Goal: Transaction & Acquisition: Purchase product/service

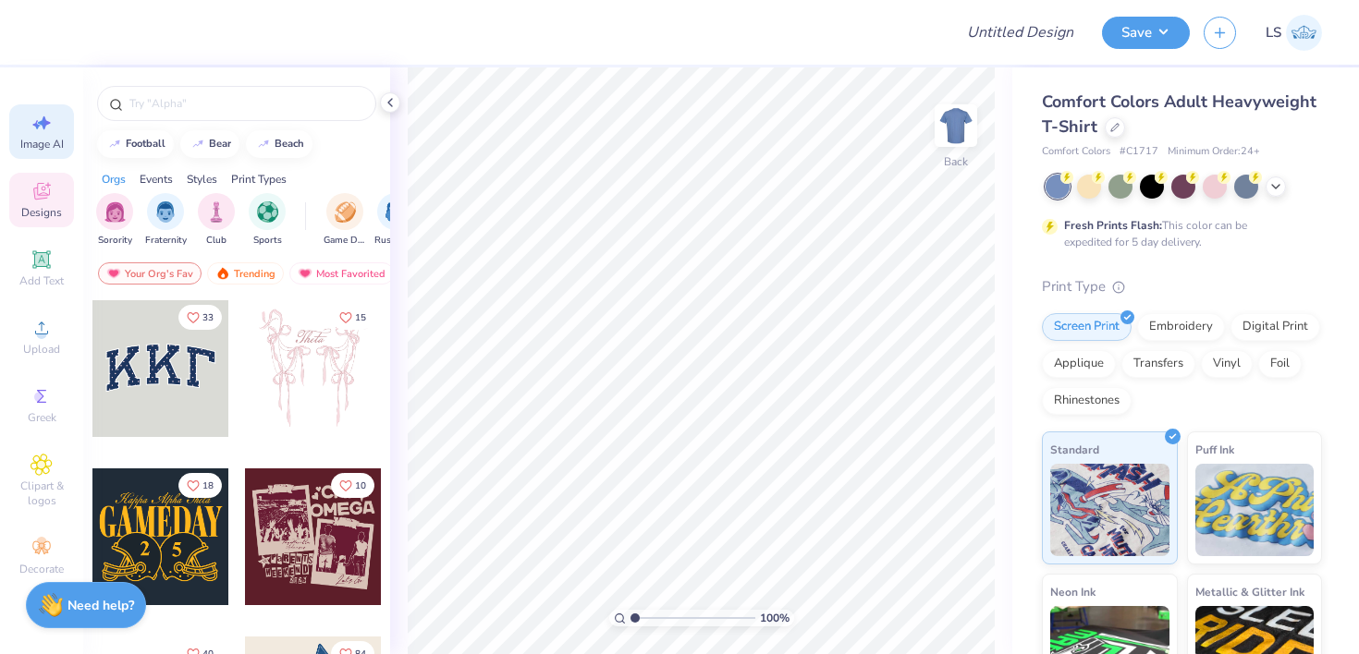
click at [54, 133] on div "Image AI" at bounding box center [41, 131] width 65 height 55
select select "4"
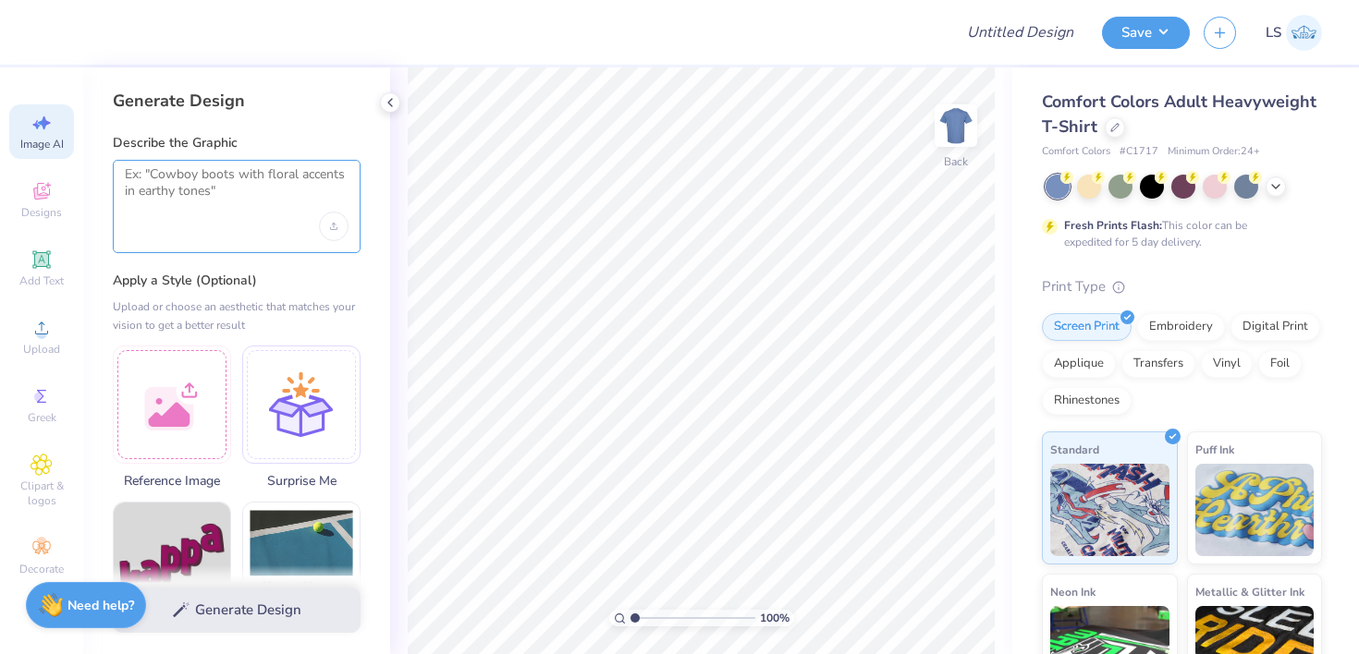
click at [232, 191] on textarea at bounding box center [237, 189] width 224 height 46
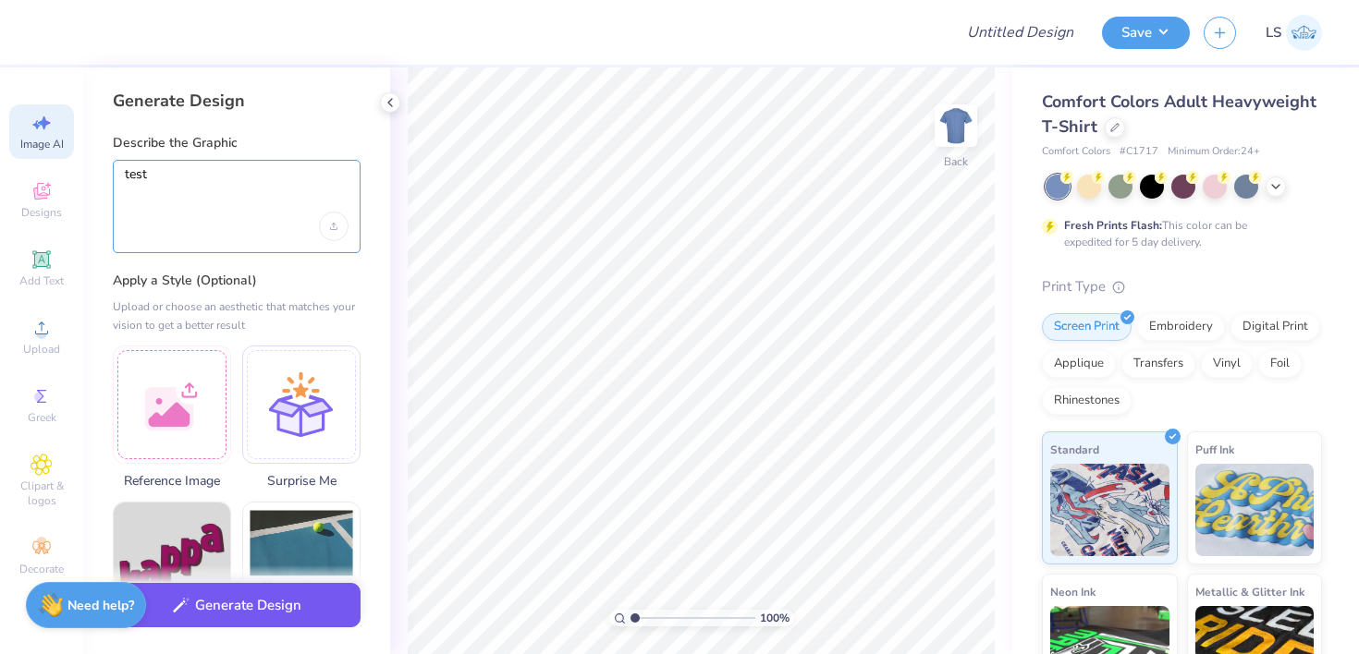
type textarea "test"
click at [231, 610] on button "Generate Design" at bounding box center [237, 605] width 248 height 45
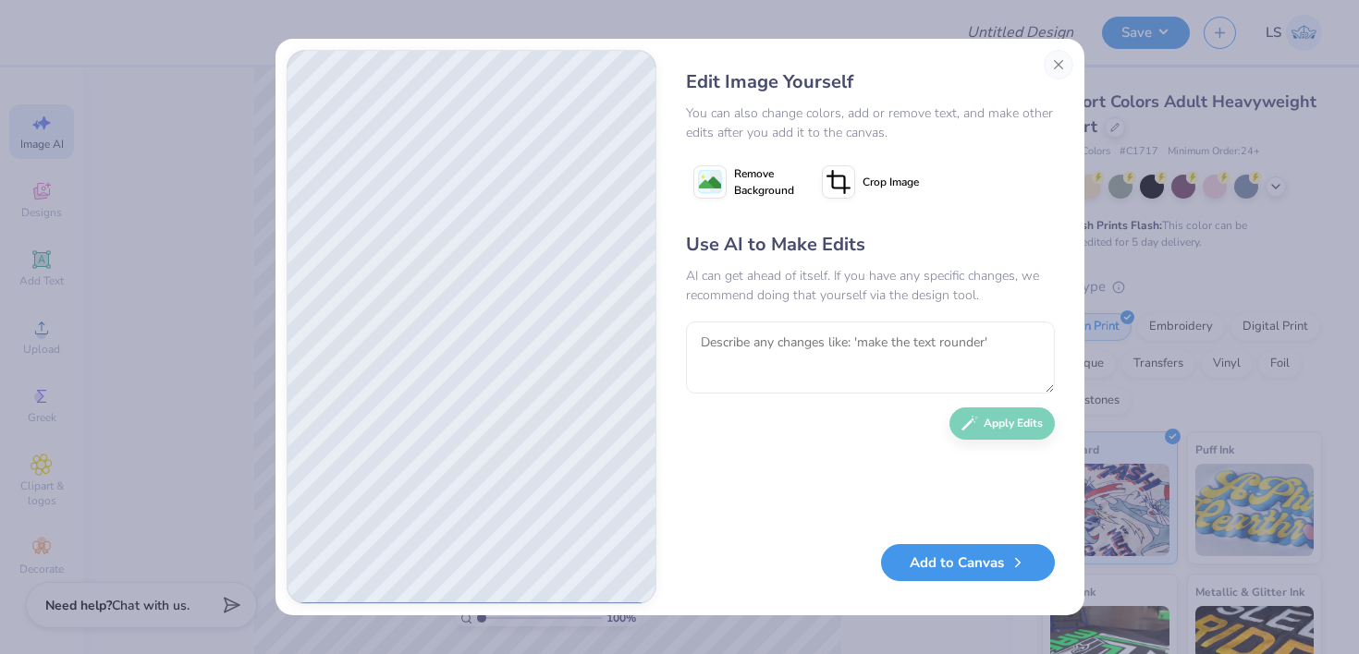
click at [985, 573] on button "Add to Canvas" at bounding box center [968, 563] width 174 height 38
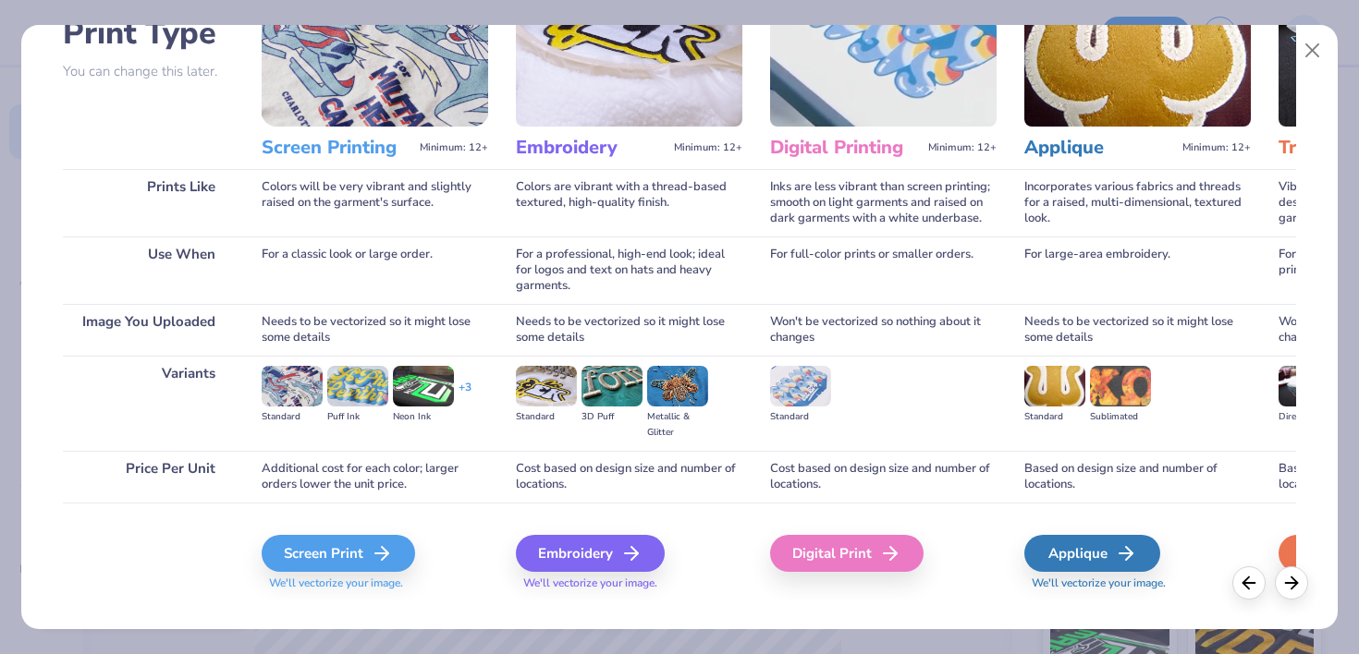
scroll to position [175, 0]
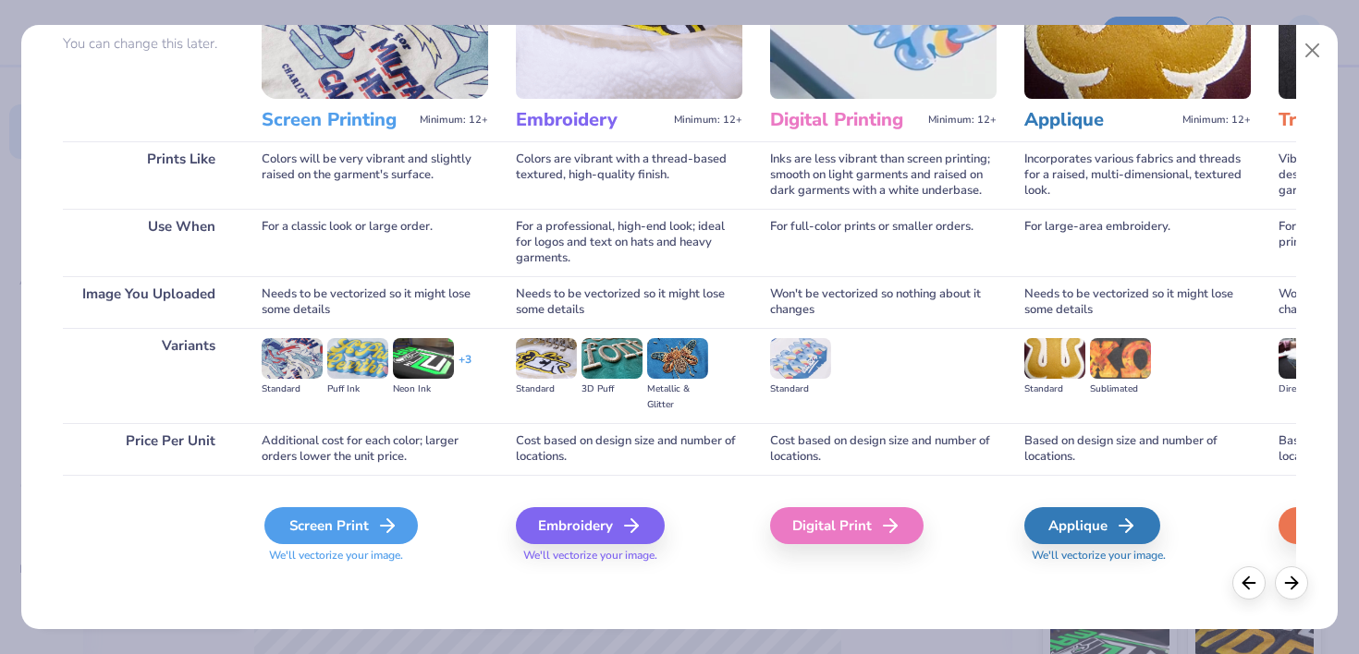
click at [334, 537] on div "Screen Print" at bounding box center [340, 525] width 153 height 37
click at [377, 528] on icon at bounding box center [387, 526] width 22 height 22
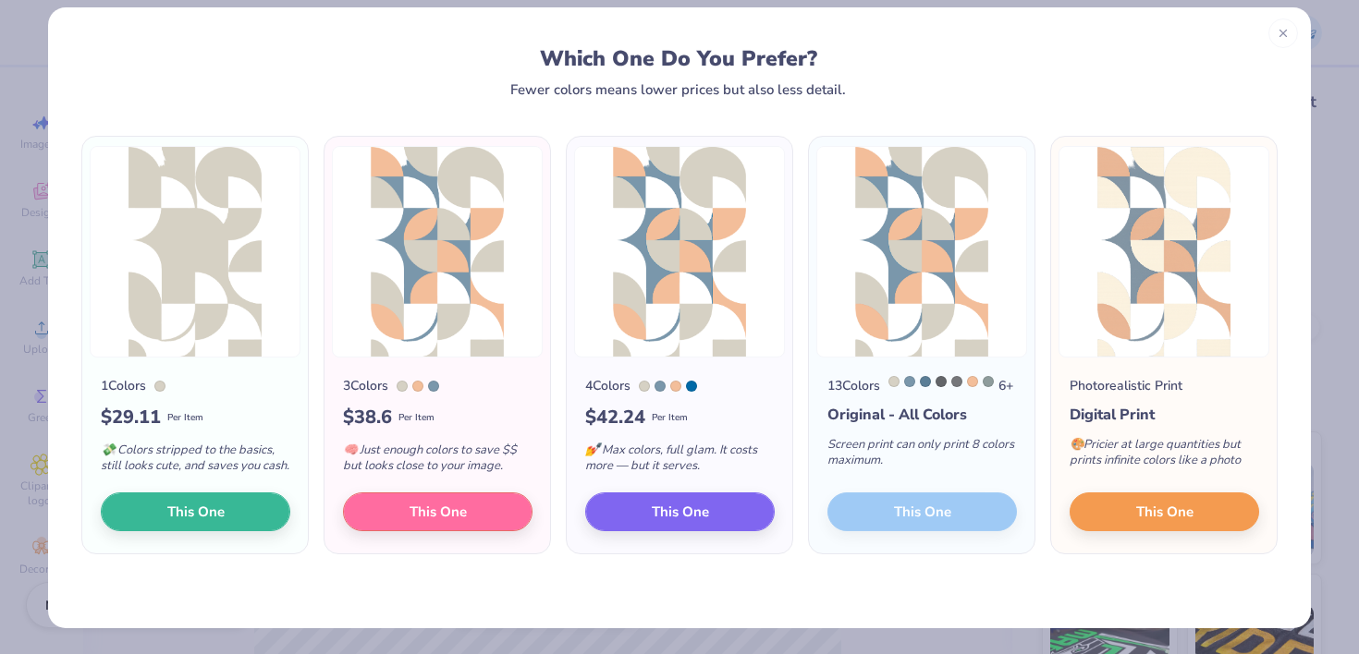
scroll to position [20, 0]
click at [668, 520] on span "This One" at bounding box center [680, 509] width 57 height 21
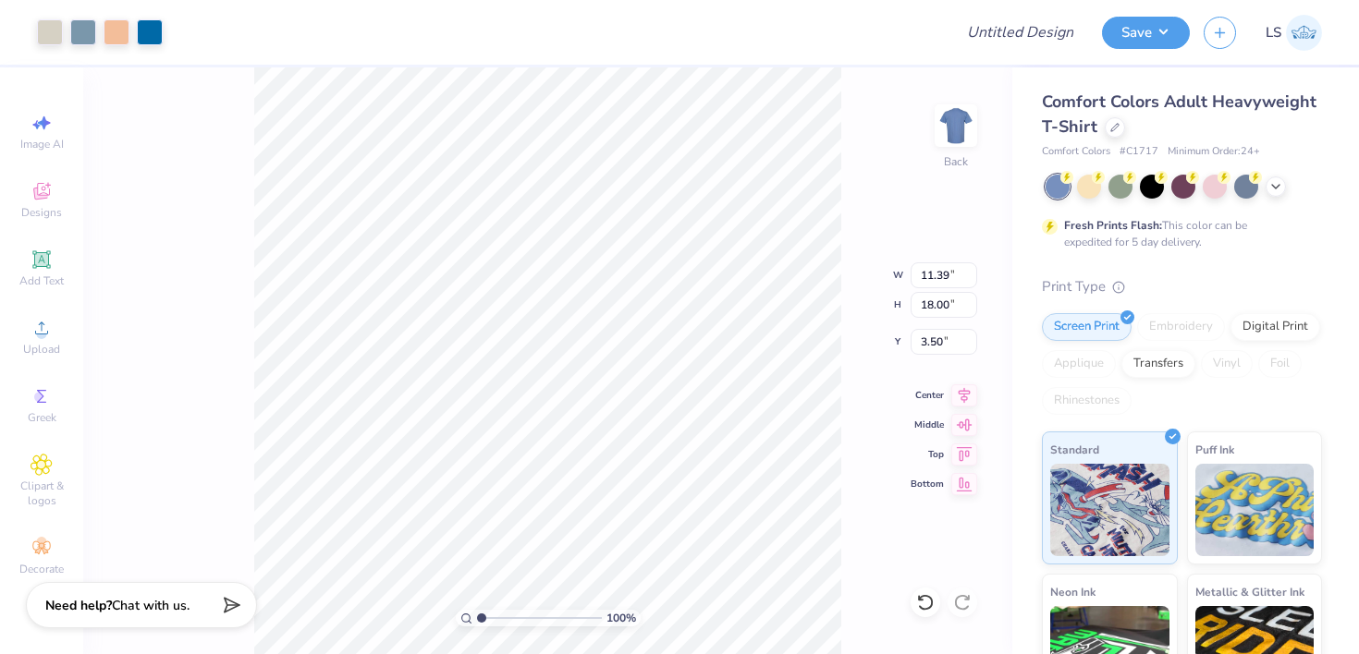
click at [177, 373] on div "100 % Back W 11.39 11.39 " H 18.00 18.00 " Y 3.50 3.50 " Center Middle Top Bott…" at bounding box center [547, 360] width 929 height 587
click at [1259, 318] on div "Digital Print" at bounding box center [1275, 325] width 90 height 28
